Goal: Task Accomplishment & Management: Use online tool/utility

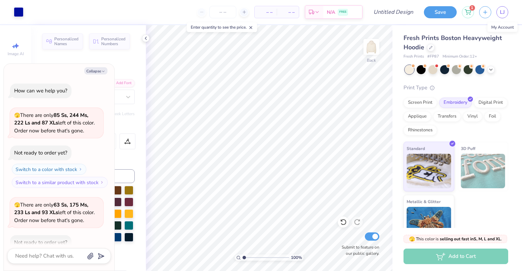
scroll to position [436, 0]
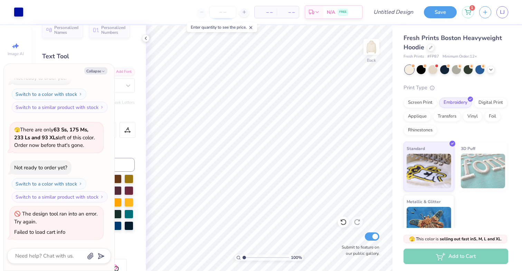
click at [219, 13] on input "number" at bounding box center [222, 12] width 27 height 12
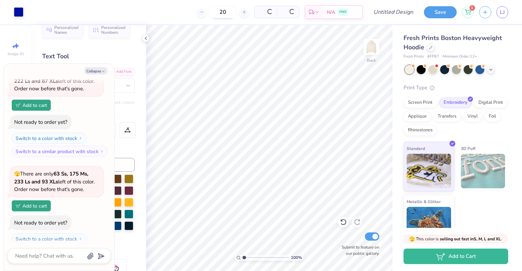
scroll to position [480, 0]
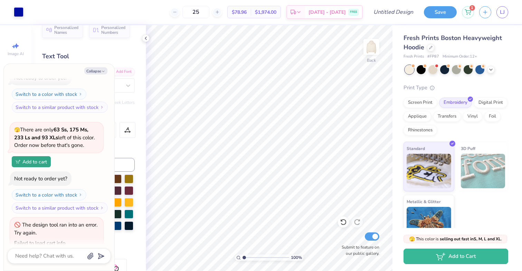
type input "25"
click at [421, 100] on div "Screen Print" at bounding box center [419, 102] width 33 height 10
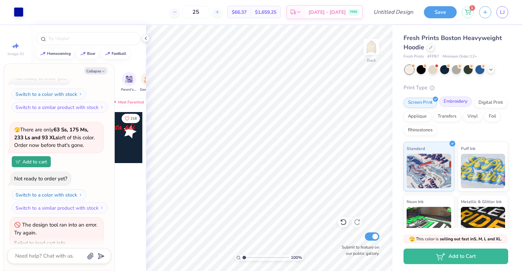
click at [446, 103] on div "Embroidery" at bounding box center [455, 102] width 33 height 10
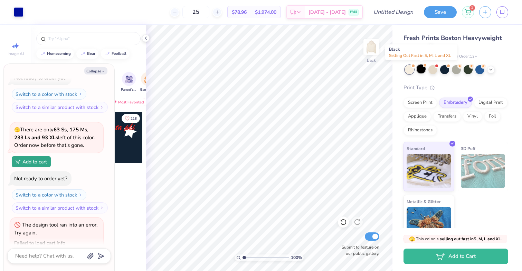
click at [423, 71] on div at bounding box center [420, 69] width 9 height 9
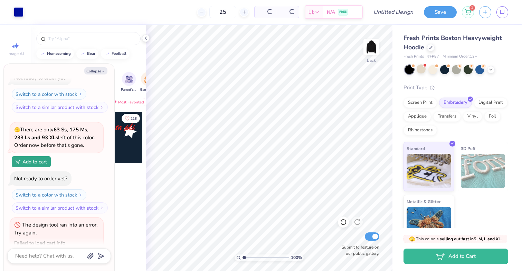
scroll to position [592, 0]
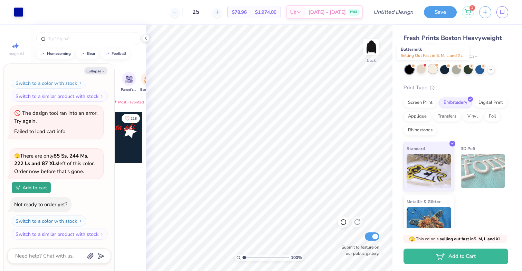
click at [428, 69] on div at bounding box center [432, 69] width 9 height 9
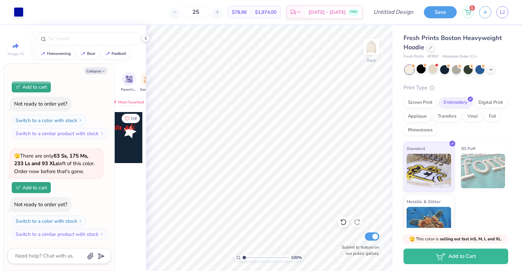
type textarea "x"
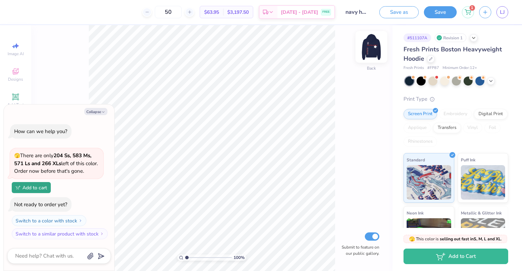
click at [366, 46] on img at bounding box center [371, 47] width 28 height 28
click at [29, 12] on div at bounding box center [31, 12] width 10 height 10
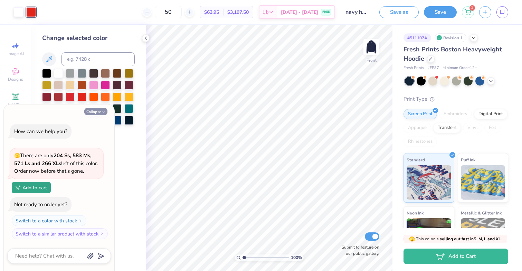
click at [97, 113] on button "Collapse" at bounding box center [95, 111] width 23 height 7
type textarea "x"
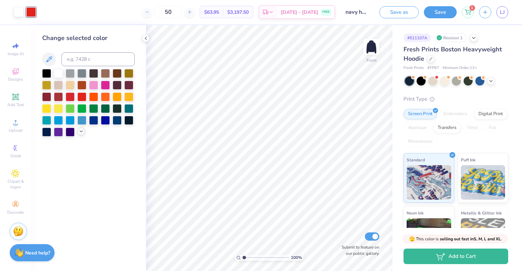
click at [81, 133] on icon at bounding box center [81, 132] width 6 height 6
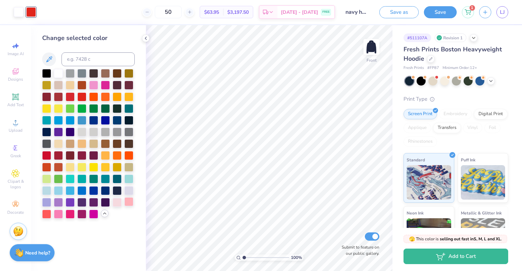
click at [127, 205] on div at bounding box center [128, 202] width 9 height 9
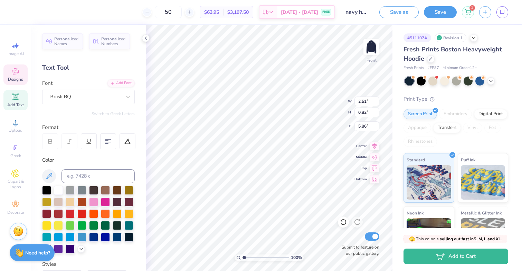
type textarea "A.O.E."
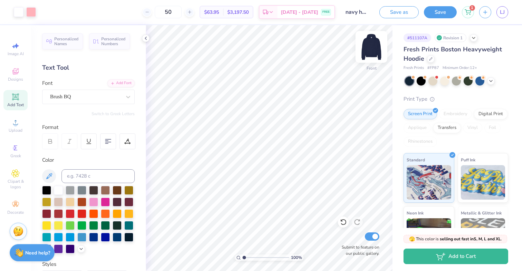
click at [375, 45] on img at bounding box center [371, 47] width 28 height 28
click at [24, 98] on div "Add Text" at bounding box center [15, 100] width 24 height 20
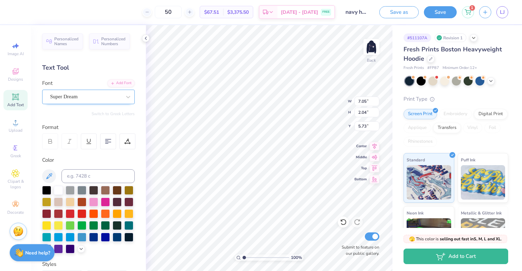
type textarea "A.O.E."
click at [100, 96] on div "Super Dream" at bounding box center [85, 97] width 73 height 11
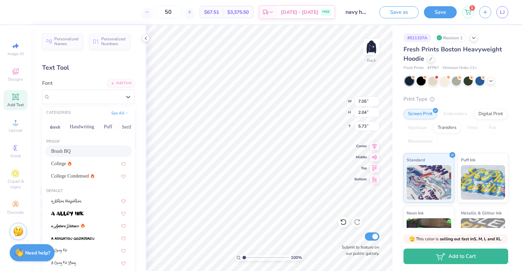
click at [75, 150] on div "Brush BQ" at bounding box center [88, 151] width 75 height 7
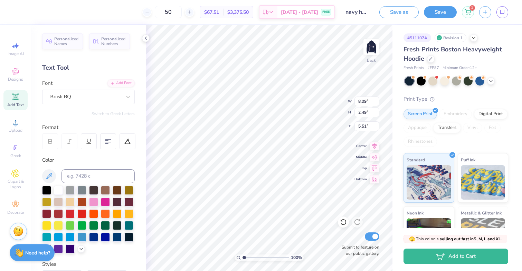
type input "2.22"
type input "0.68"
type input "3.50"
click at [147, 38] on icon at bounding box center [146, 39] width 6 height 6
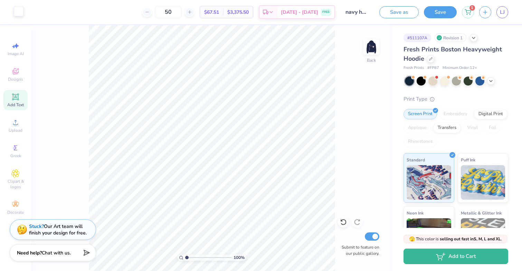
click at [17, 11] on div at bounding box center [19, 12] width 10 height 10
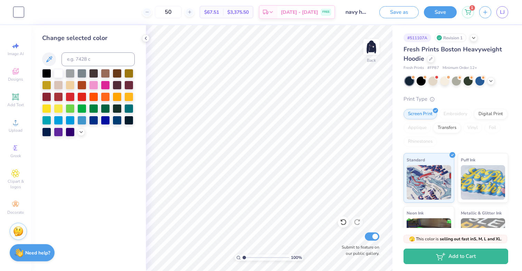
click at [77, 130] on div at bounding box center [88, 103] width 93 height 68
click at [80, 130] on icon at bounding box center [81, 132] width 6 height 6
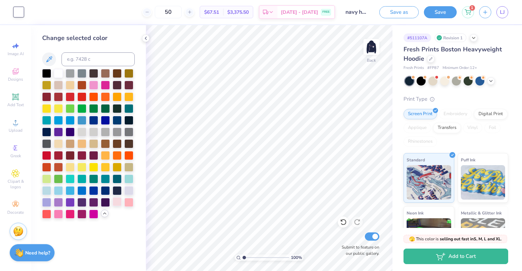
click at [115, 204] on div at bounding box center [117, 202] width 9 height 9
click at [132, 201] on div at bounding box center [128, 202] width 9 height 9
click at [445, 80] on div at bounding box center [444, 80] width 9 height 9
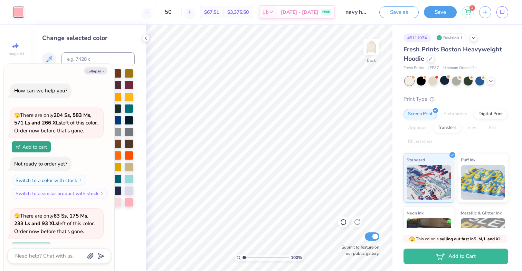
scroll to position [60, 0]
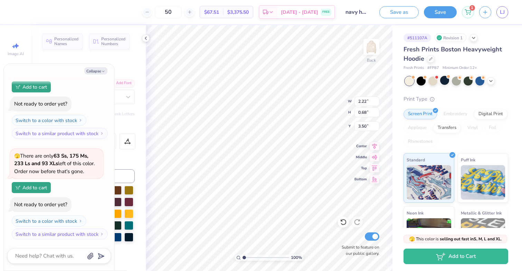
type textarea "x"
type input "3.00"
type textarea "x"
type textarea "A.O.E"
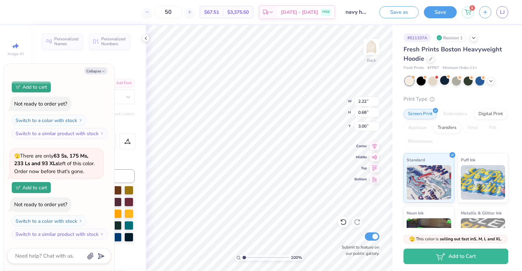
type textarea "x"
type textarea "A.O."
type textarea "x"
type textarea "A.O"
type textarea "x"
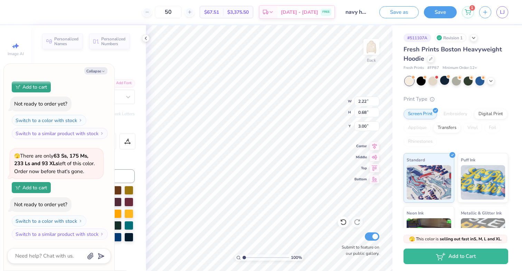
type textarea "A."
type textarea "x"
type textarea "A"
type textarea "x"
type textarea "Al"
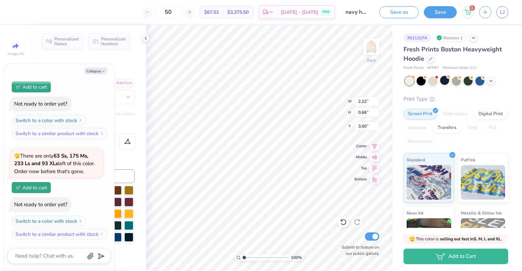
type textarea "x"
type textarea "Alp"
type textarea "x"
type textarea "Alph"
type textarea "x"
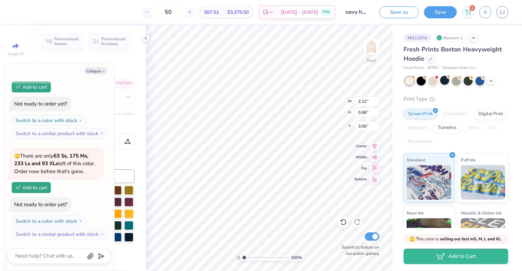
type textarea "Alpha"
type textarea "x"
type textarea "Alpha"
type textarea "x"
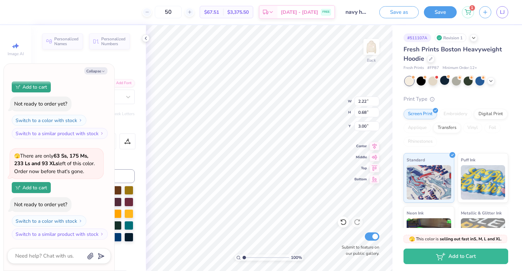
type textarea "Alpha O"
type textarea "x"
type textarea "Alpha Om"
type textarea "x"
type textarea "Alpha Ome"
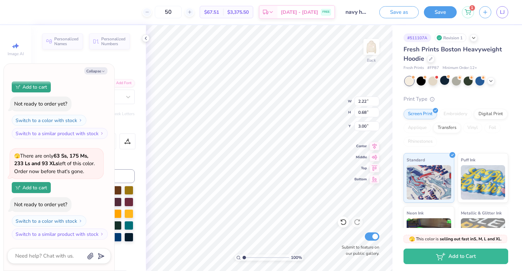
type textarea "x"
type textarea "Alpha Omeg"
type textarea "x"
type textarea "Alpha Omega"
type textarea "x"
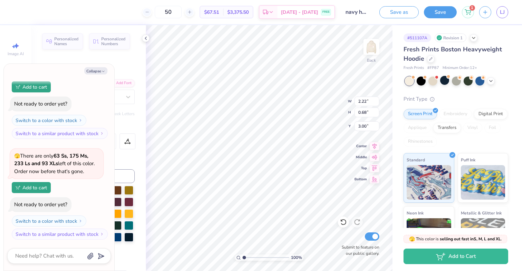
type textarea "Alpha Omega"
type textarea "x"
type textarea "Alpha Omega E"
type textarea "x"
type textarea "Alpha Omega Ep"
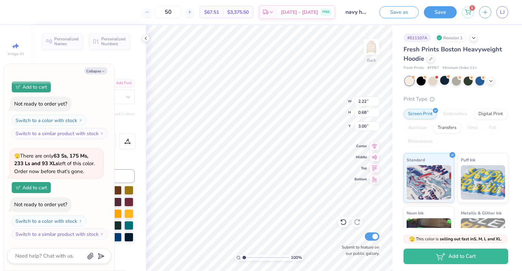
type textarea "x"
type textarea "Alpha Omega Eps"
type textarea "x"
type textarea "Alpha Omega Epsi"
type textarea "x"
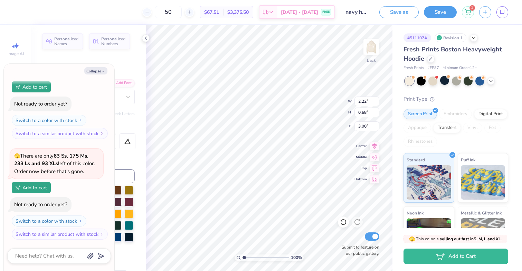
type textarea "Alpha Omega Epsio"
type textarea "x"
type textarea "Alpha Omega Epsi"
type textarea "x"
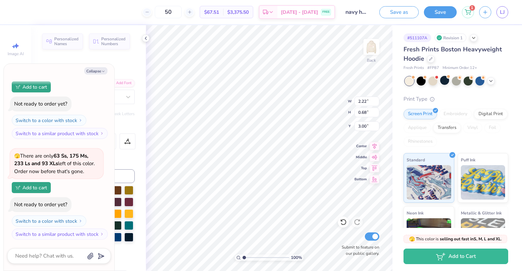
type textarea "Alpha Omega Eps"
type textarea "x"
type textarea "Alpha Omega Ep"
type textarea "x"
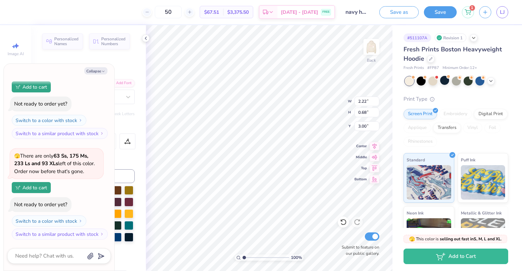
type textarea "Alpha Omega Eps"
type textarea "x"
type textarea "Alpha Omega Epsi"
type textarea "x"
type textarea "Alpha Omega Epsil"
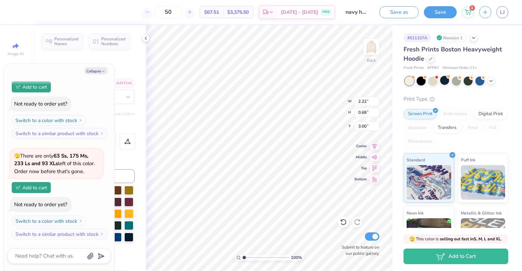
type textarea "x"
type textarea "Alpha Omega Epsilon"
type textarea "x"
type input "3.00"
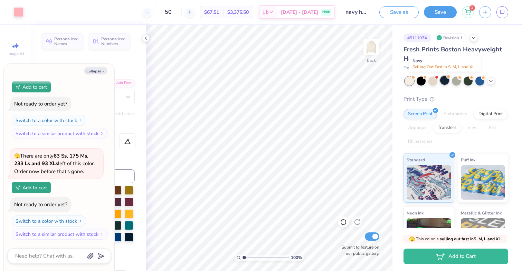
click at [441, 80] on div at bounding box center [444, 80] width 9 height 9
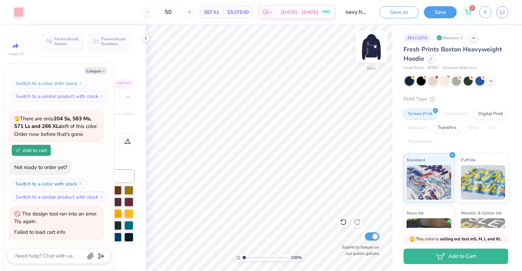
click at [374, 46] on img at bounding box center [371, 47] width 28 height 28
click at [428, 11] on button "Save" at bounding box center [440, 11] width 33 height 12
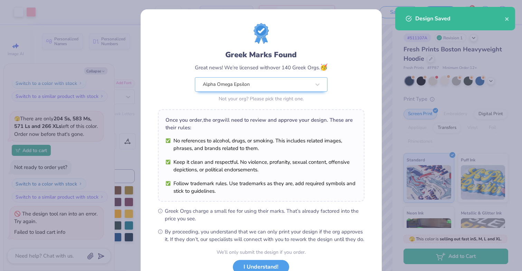
scroll to position [52, 0]
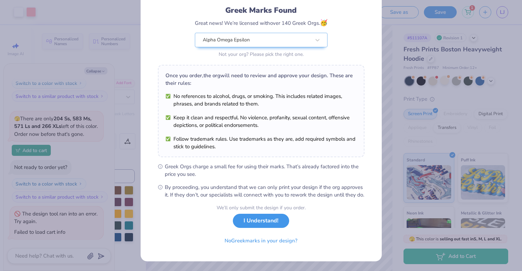
click at [246, 219] on button "I Understand!" at bounding box center [261, 221] width 56 height 14
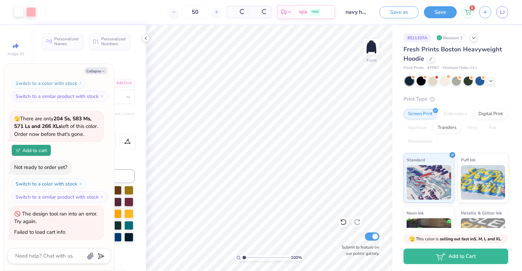
scroll to position [0, 0]
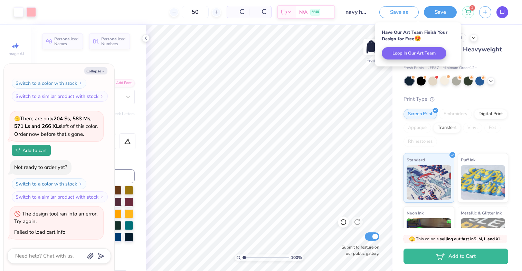
click at [507, 13] on link "LJ" at bounding box center [502, 12] width 12 height 12
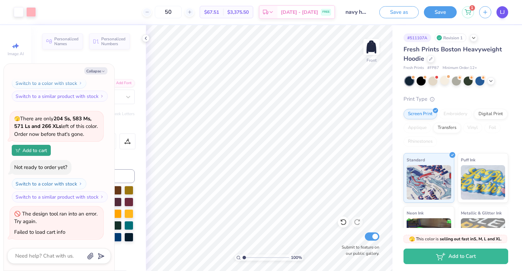
type textarea "x"
click at [179, 17] on input "50" at bounding box center [168, 12] width 27 height 12
type input "5"
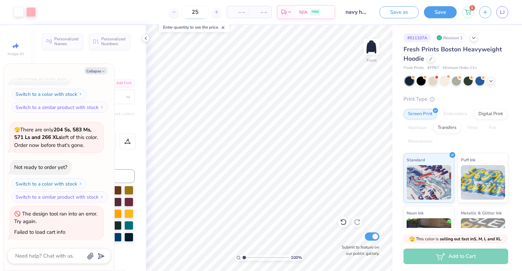
scroll to position [198, 0]
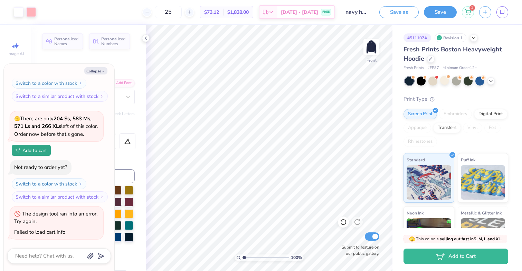
type input "25"
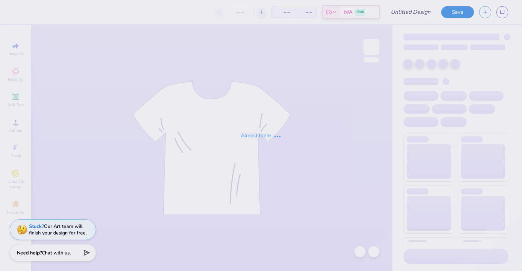
type input "navy sweatpant"
type input "50"
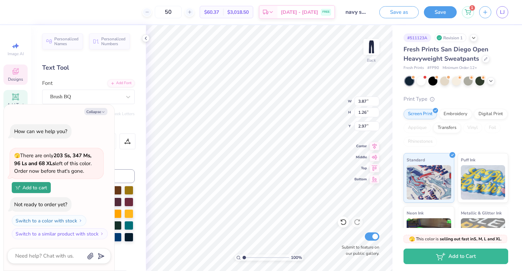
type textarea "x"
type textarea "A.O.E."
click at [19, 15] on div at bounding box center [19, 12] width 10 height 10
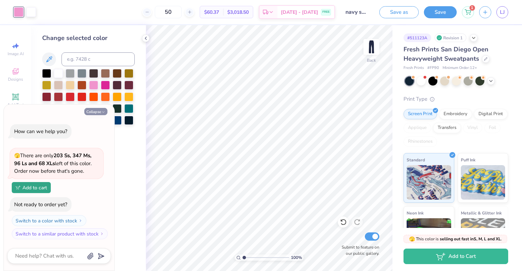
click at [94, 108] on button "Collapse" at bounding box center [95, 111] width 23 height 7
type textarea "x"
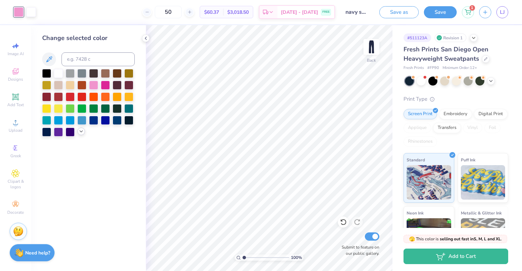
click at [82, 132] on icon at bounding box center [81, 132] width 6 height 6
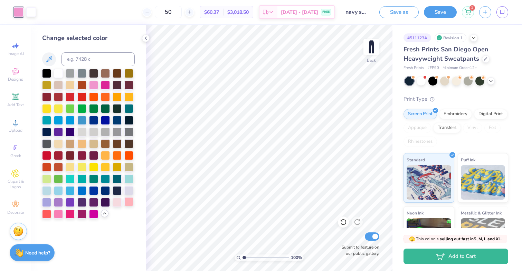
click at [128, 204] on div at bounding box center [128, 202] width 9 height 9
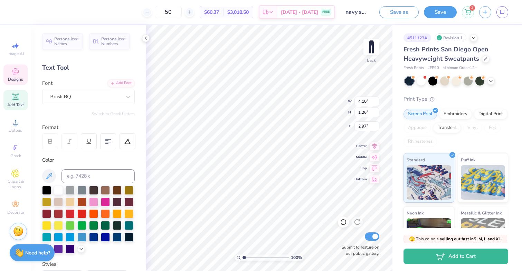
type input "3.12"
type input "2.49"
click at [182, 10] on input "50" at bounding box center [168, 12] width 27 height 12
type input "5"
type input "0"
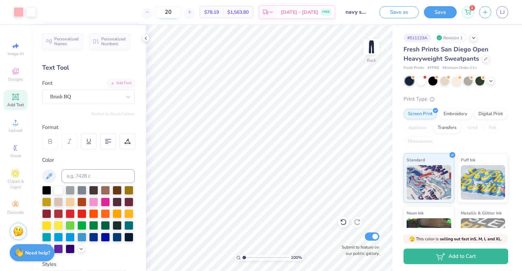
click at [182, 15] on input "20" at bounding box center [168, 12] width 27 height 12
type input "25"
